Goal: Task Accomplishment & Management: Manage account settings

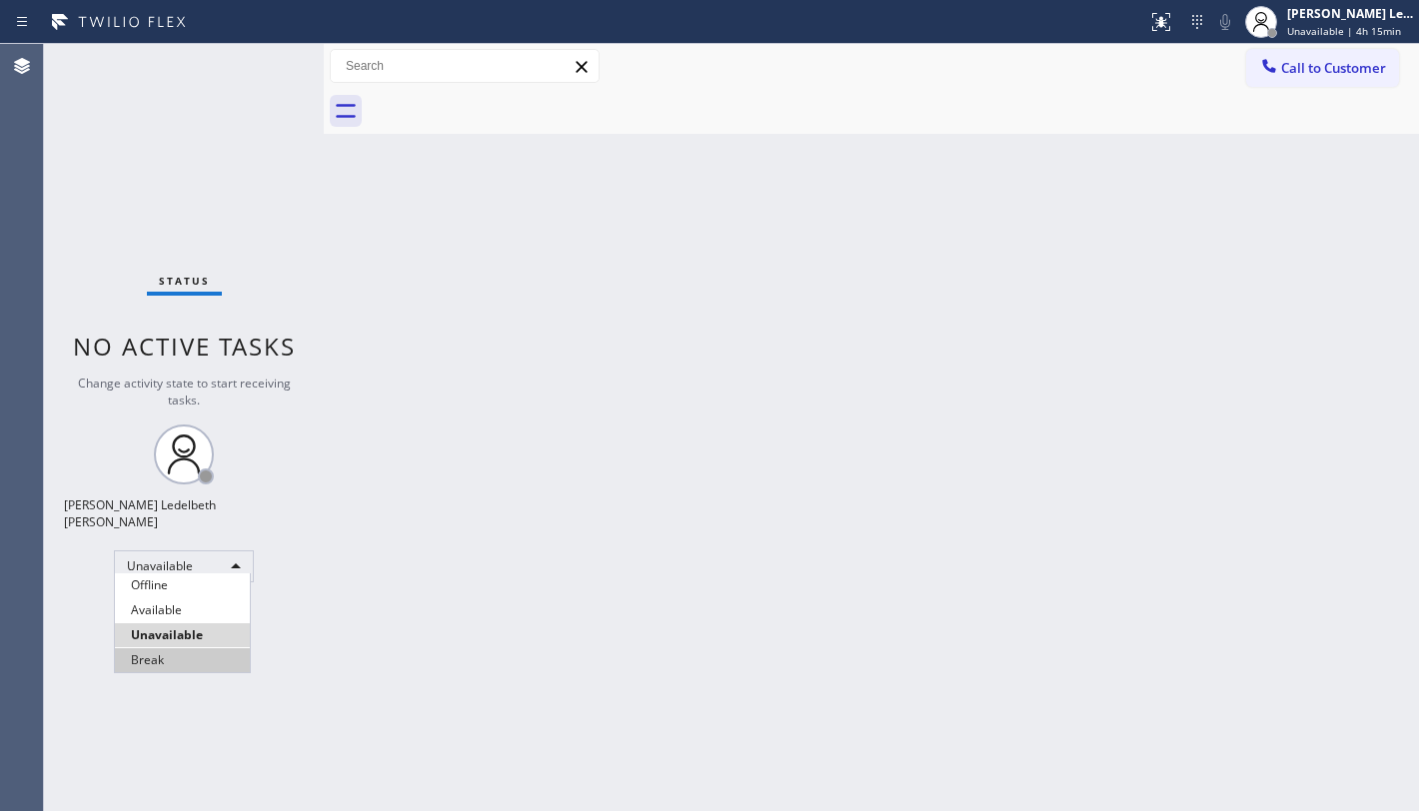
click at [200, 657] on li "Break" at bounding box center [182, 660] width 135 height 24
click at [1123, 377] on div "Back to Dashboard Change Sender ID Customers Technicians Select a contact Outbo…" at bounding box center [871, 427] width 1095 height 767
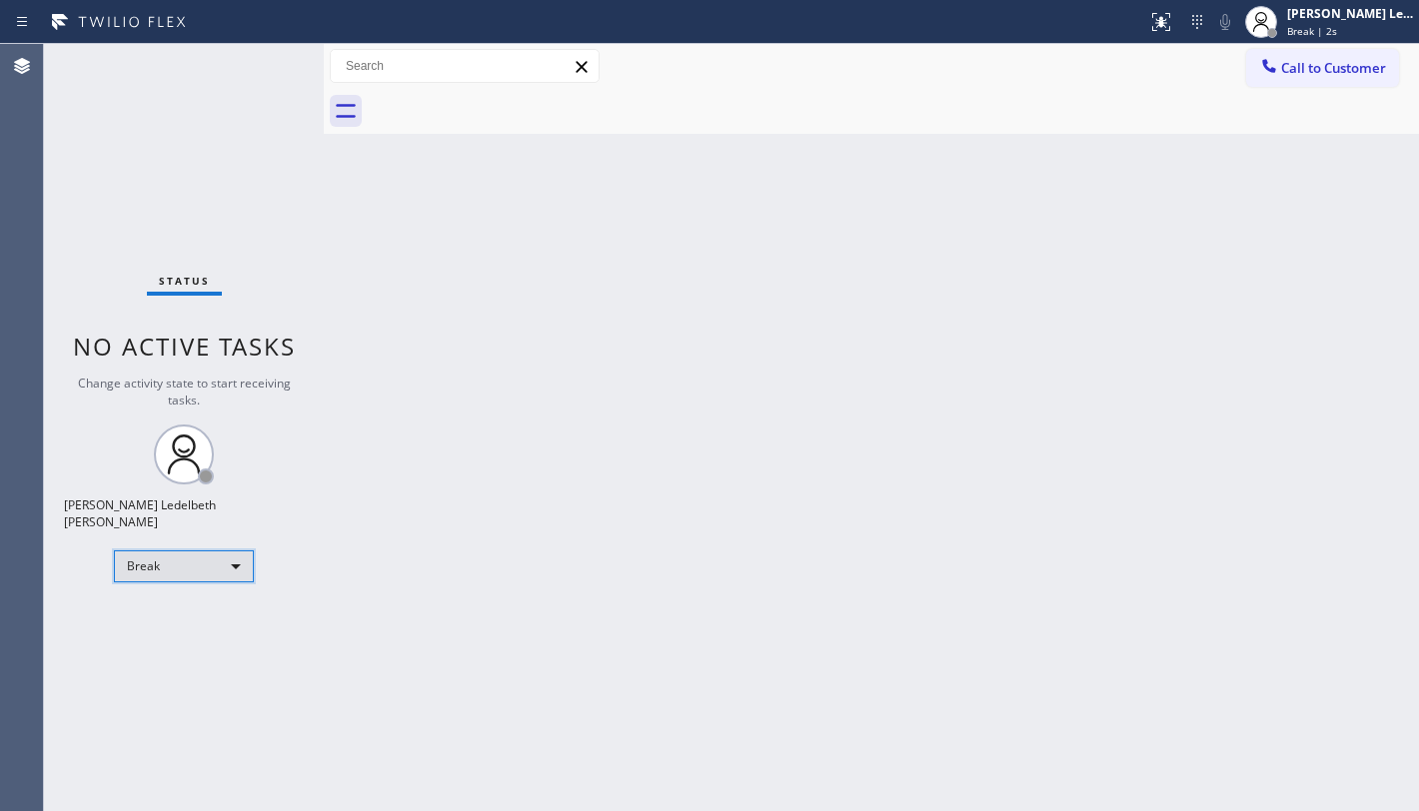
click at [186, 570] on div "Break" at bounding box center [184, 567] width 140 height 32
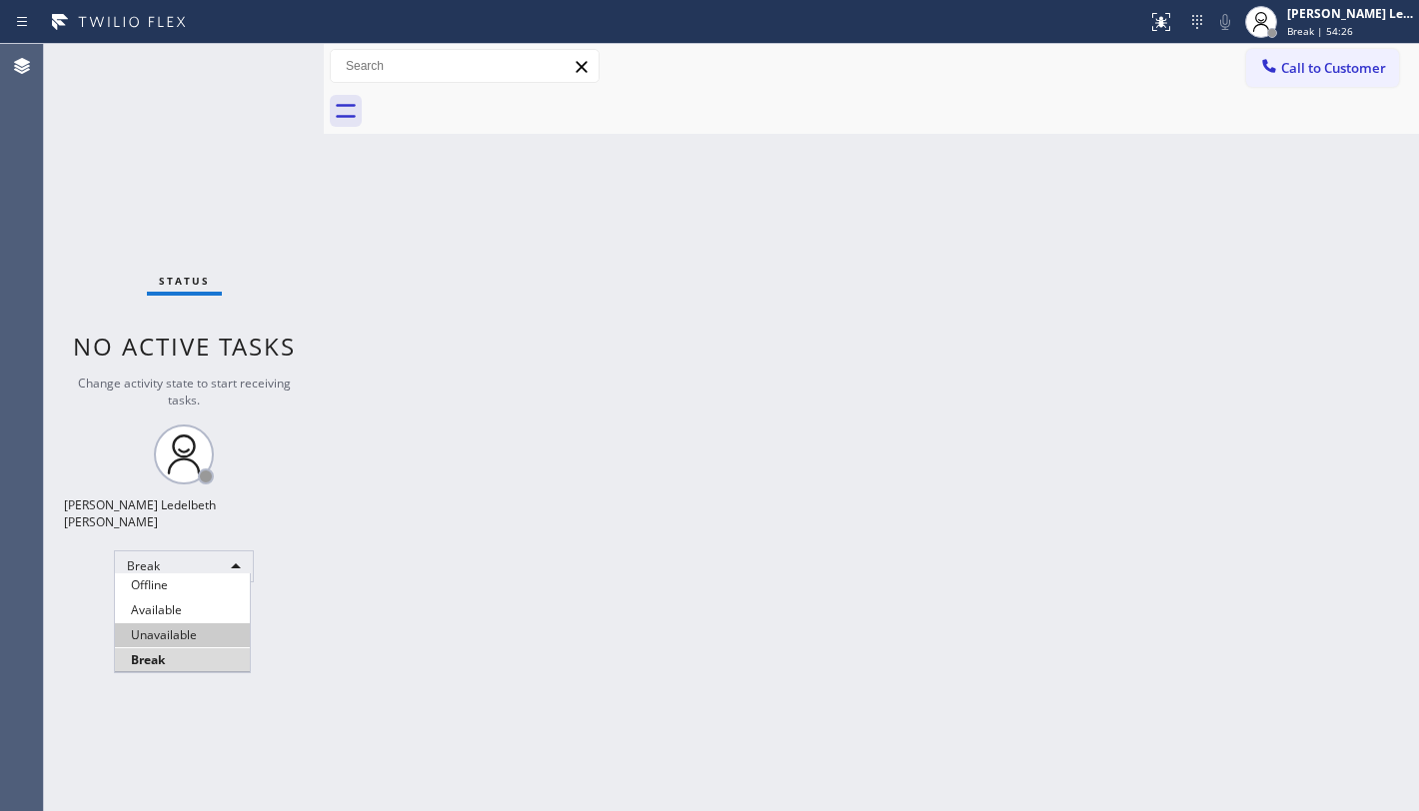
click at [217, 639] on li "Unavailable" at bounding box center [182, 635] width 135 height 24
